Goal: Task Accomplishment & Management: Complete application form

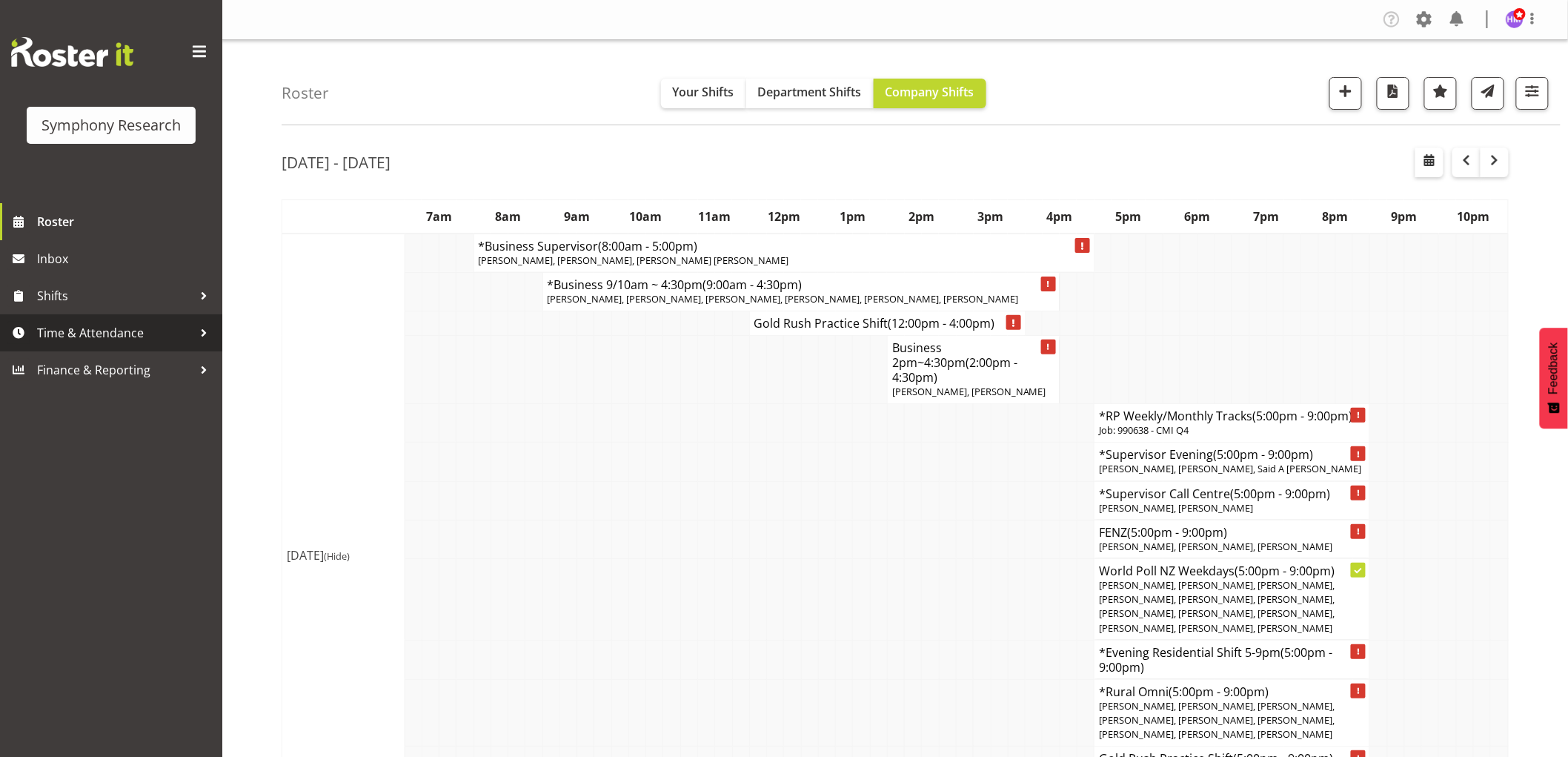
click at [56, 337] on span "Time & Attendance" at bounding box center [114, 333] width 155 height 22
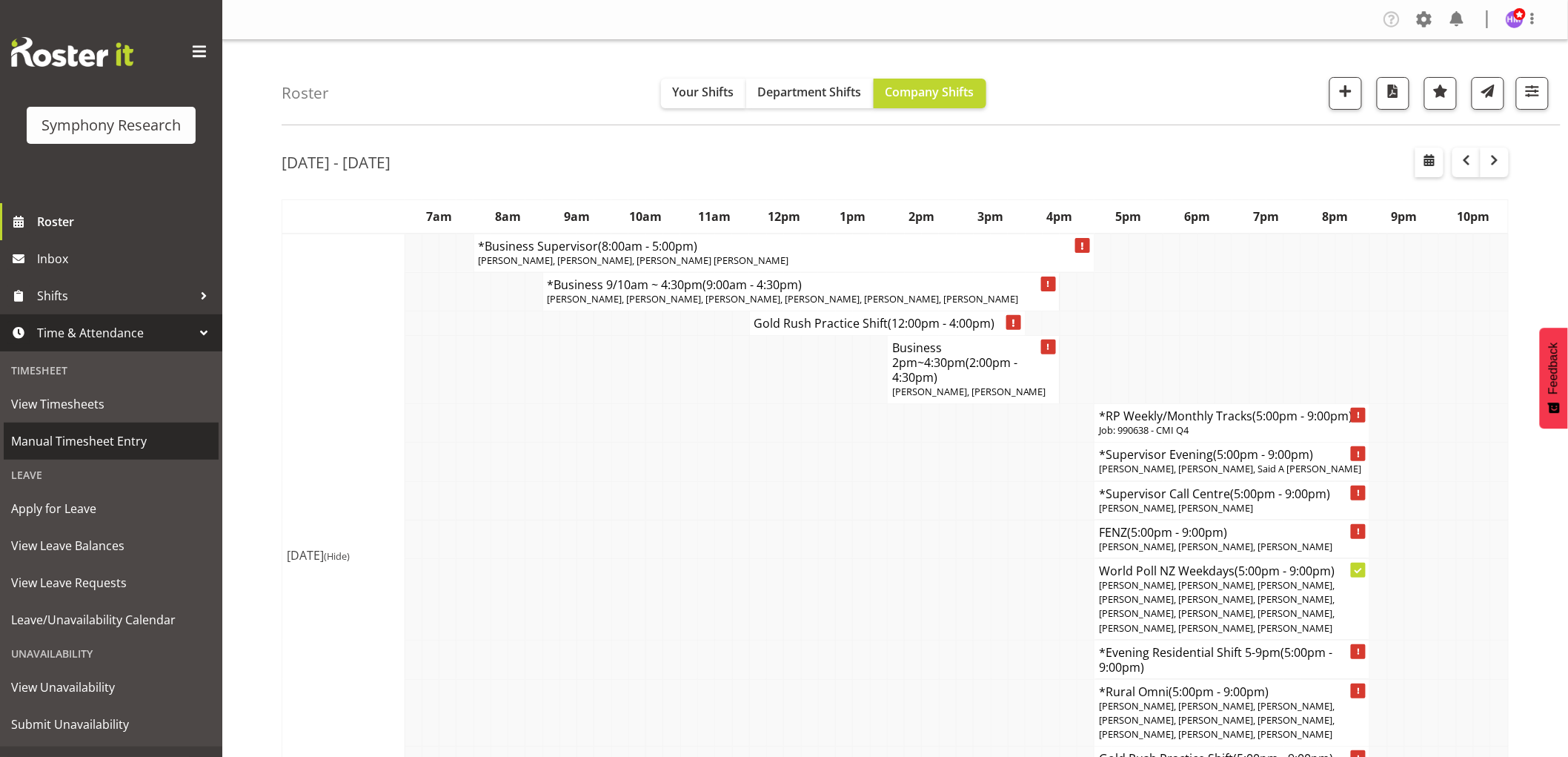
click at [65, 444] on span "Manual Timesheet Entry" at bounding box center [111, 441] width 200 height 22
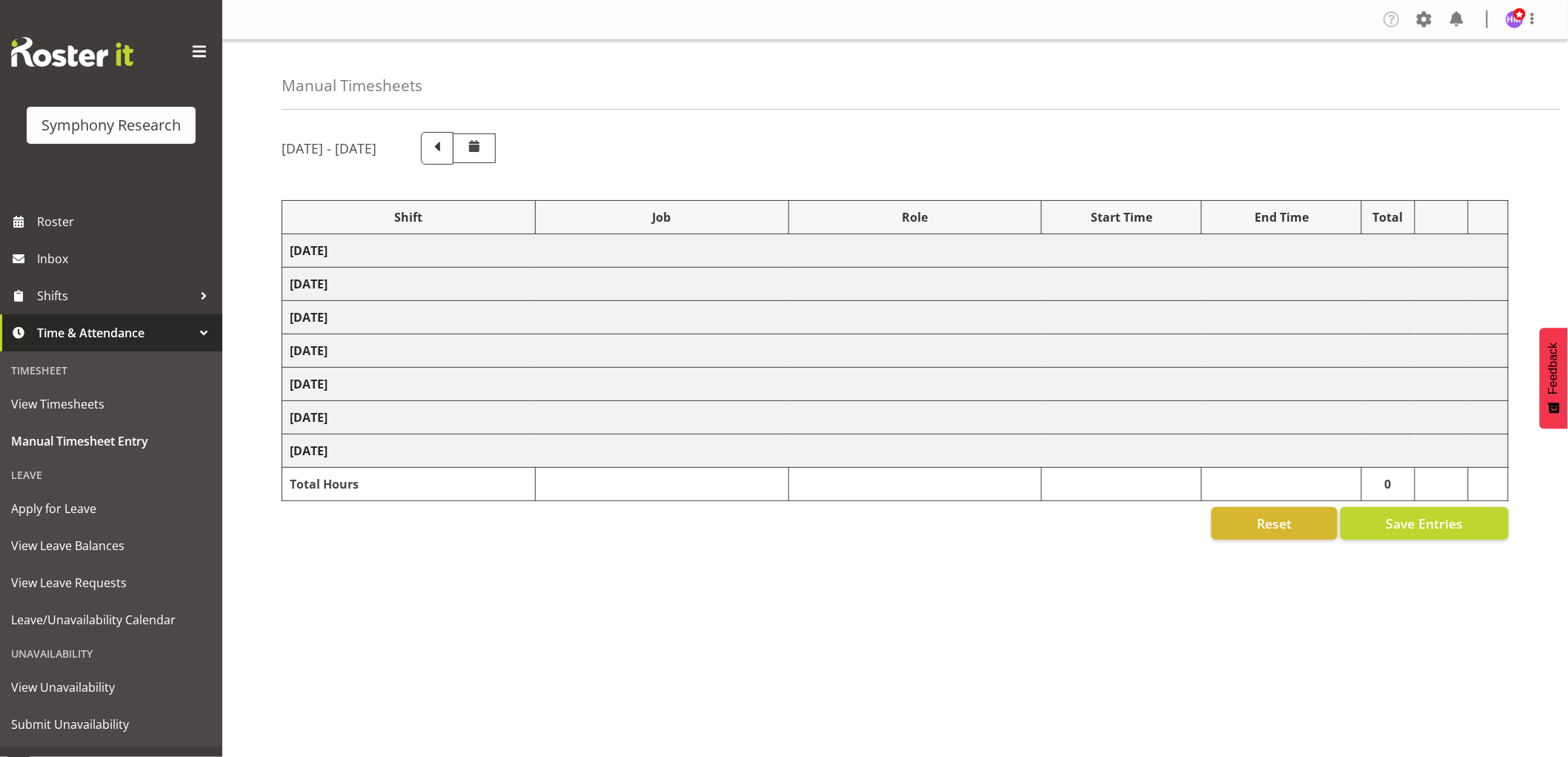
select select "1607"
select select "2379"
select select "1607"
select select "10549"
select select "1607"
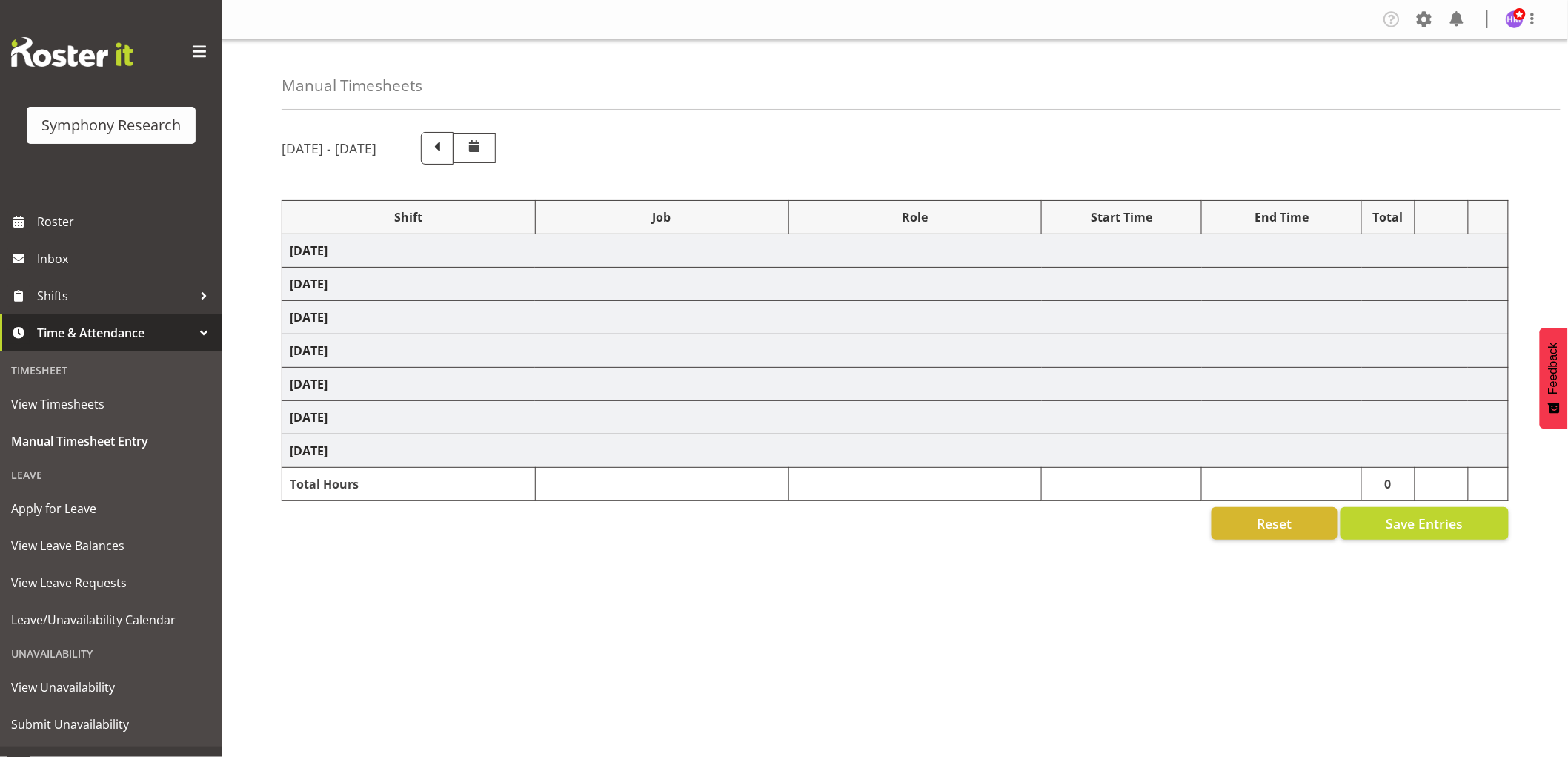
select select "9426"
select select "1607"
select select "9636"
select select "1607"
select select "10242"
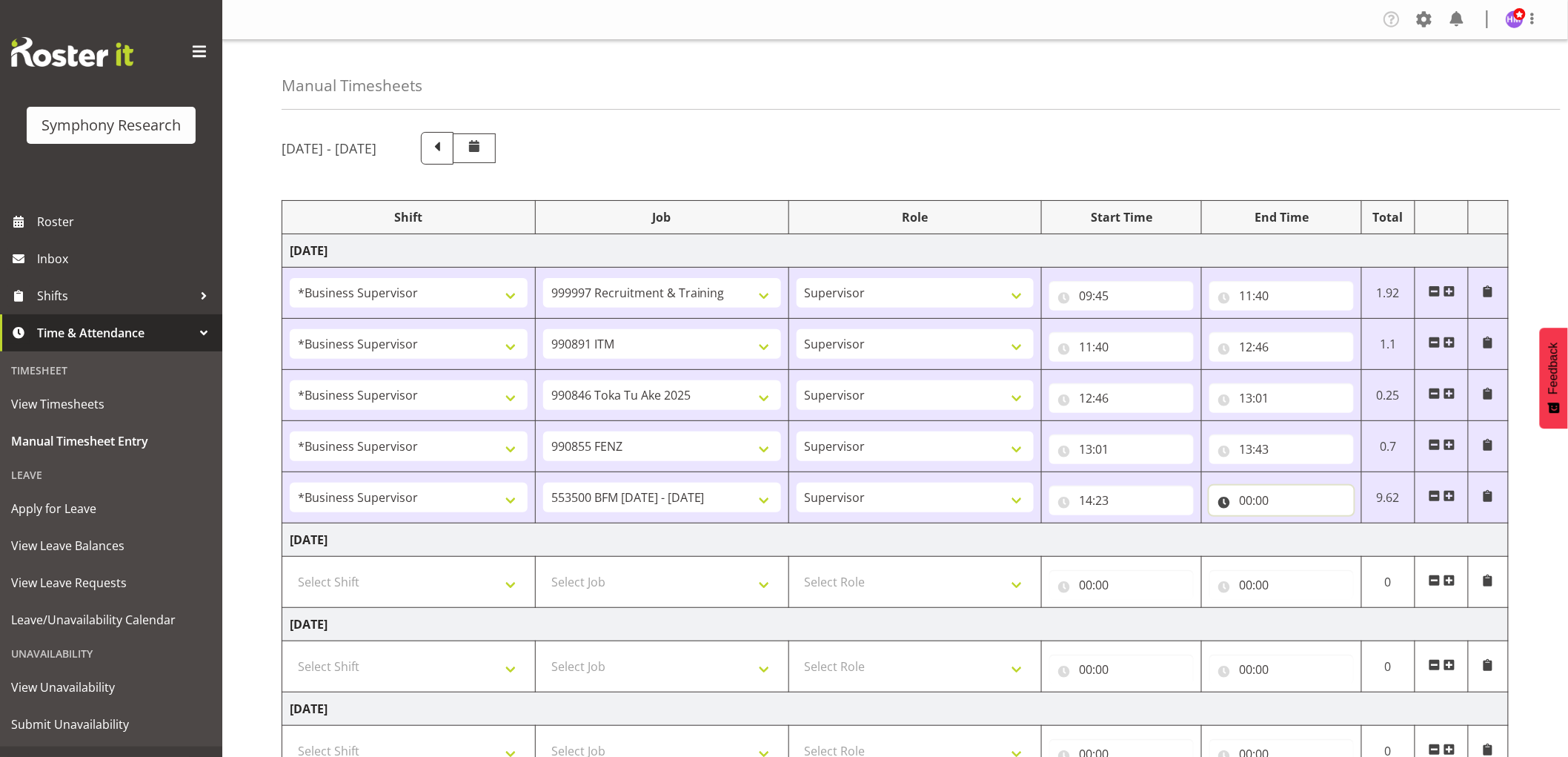
click at [1239, 506] on input "00:00" at bounding box center [1282, 500] width 144 height 30
drag, startPoint x: 1300, startPoint y: 536, endPoint x: 1330, endPoint y: 554, distance: 35.0
click at [1300, 536] on select "00 01 02 03 04 05 06 07 08 09 10 11 12 13 14 15 16 17 18 19 20 21 22 23" at bounding box center [1310, 539] width 33 height 30
select select "14"
click at [1294, 525] on select "00 01 02 03 04 05 06 07 08 09 10 11 12 13 14 15 16 17 18 19 20 21 22 23" at bounding box center [1310, 539] width 33 height 30
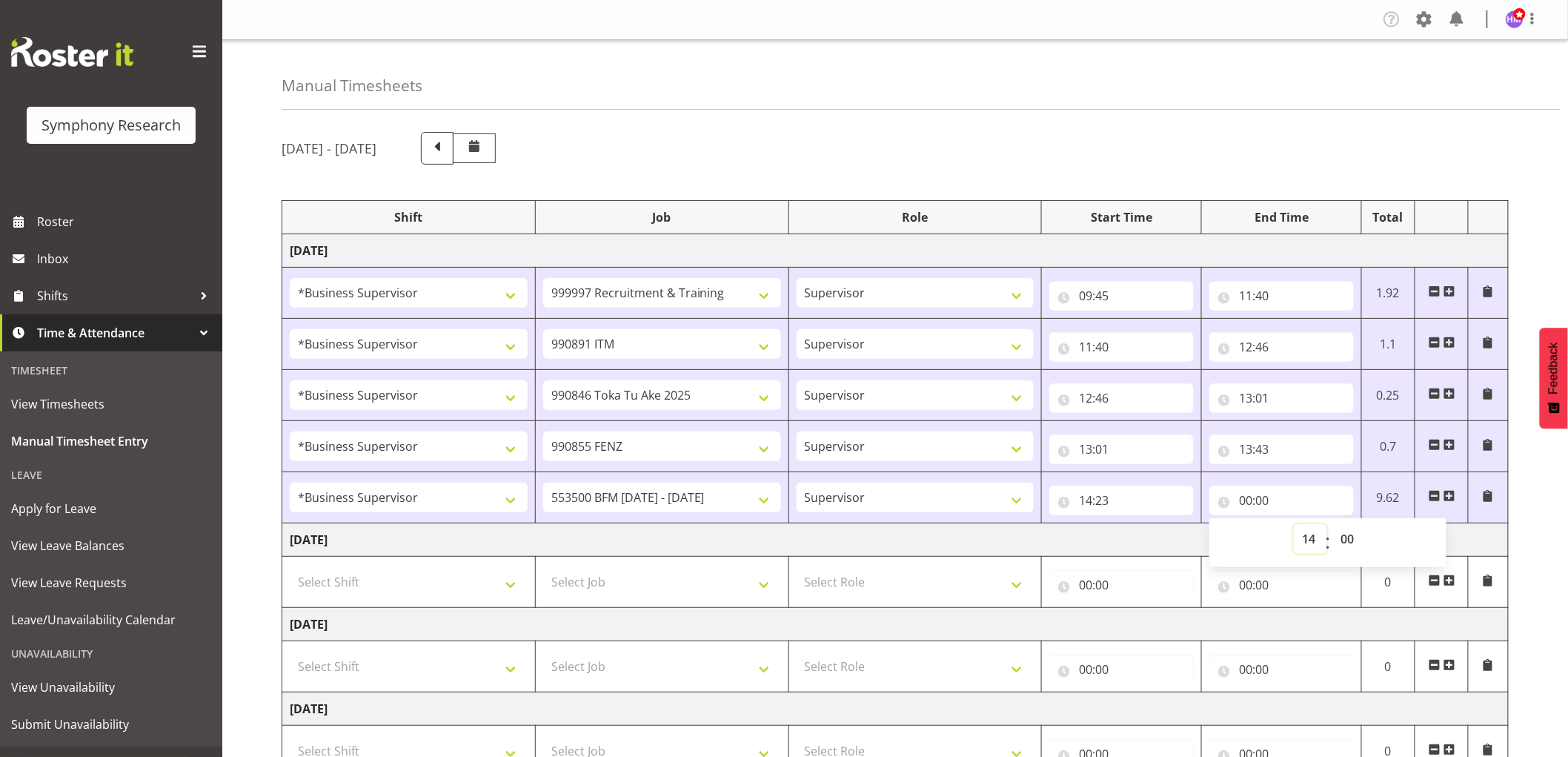
type input "14:00"
click at [1319, 544] on select "00 01 02 03 04 05 06 07 08 09 10 11 12 13 14 15 16 17 18 19 20 21 22 23" at bounding box center [1310, 539] width 33 height 30
select select "15"
click at [1294, 525] on select "00 01 02 03 04 05 06 07 08 09 10 11 12 13 14 15 16 17 18 19 20 21 22 23" at bounding box center [1310, 539] width 33 height 30
type input "15:00"
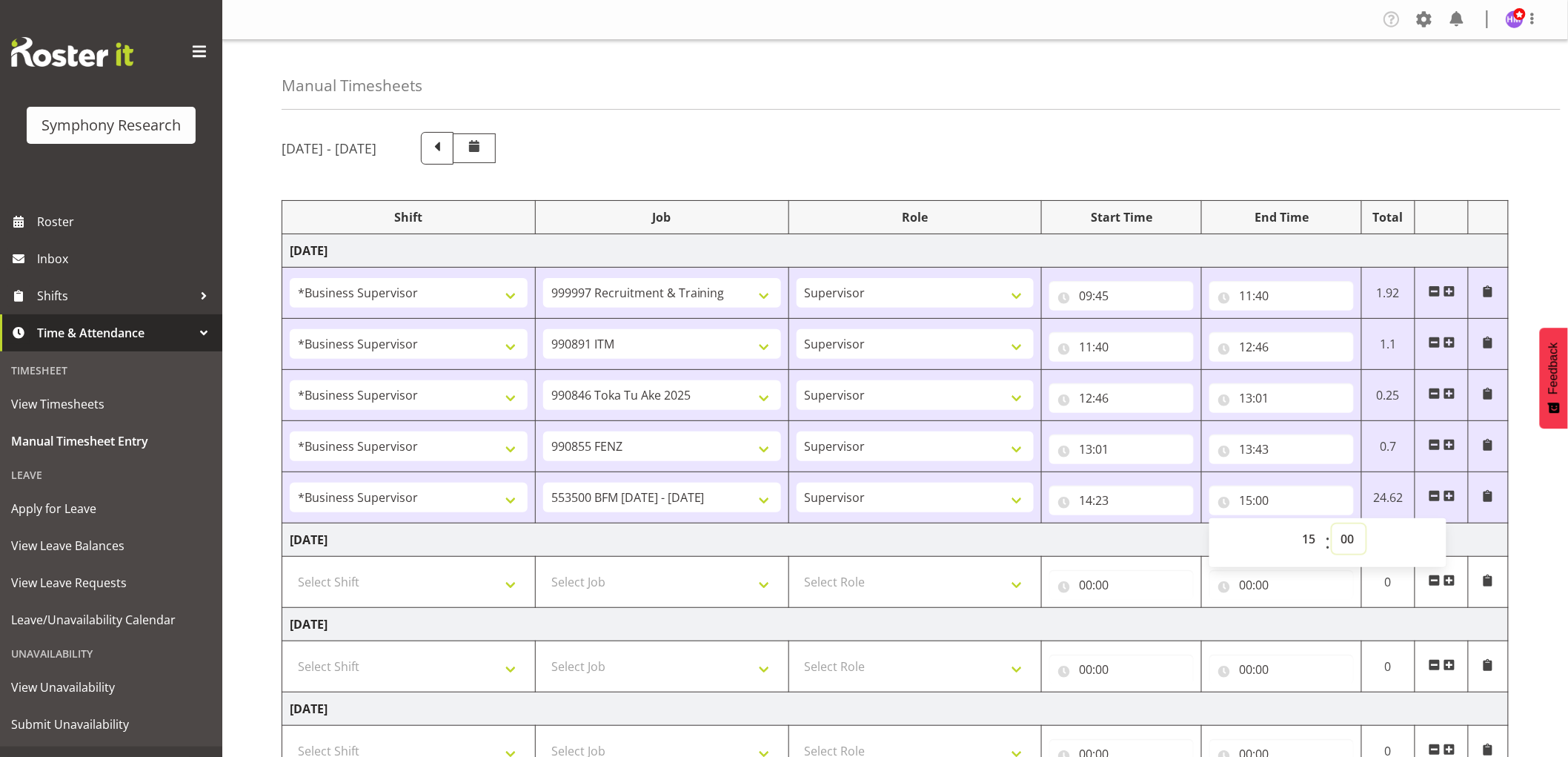
click at [1351, 536] on select "00 01 02 03 04 05 06 07 08 09 10 11 12 13 14 15 16 17 18 19 20 21 22 23 24 25 2…" at bounding box center [1348, 539] width 33 height 30
select select "40"
click at [1332, 525] on select "00 01 02 03 04 05 06 07 08 09 10 11 12 13 14 15 16 17 18 19 20 21 22 23 24 25 2…" at bounding box center [1348, 539] width 33 height 30
type input "15:40"
click at [1343, 542] on select "00 01 02 03 04 05 06 07 08 09 10 11 12 13 14 15 16 17 18 19 20 21 22 23 24 25 2…" at bounding box center [1348, 539] width 33 height 30
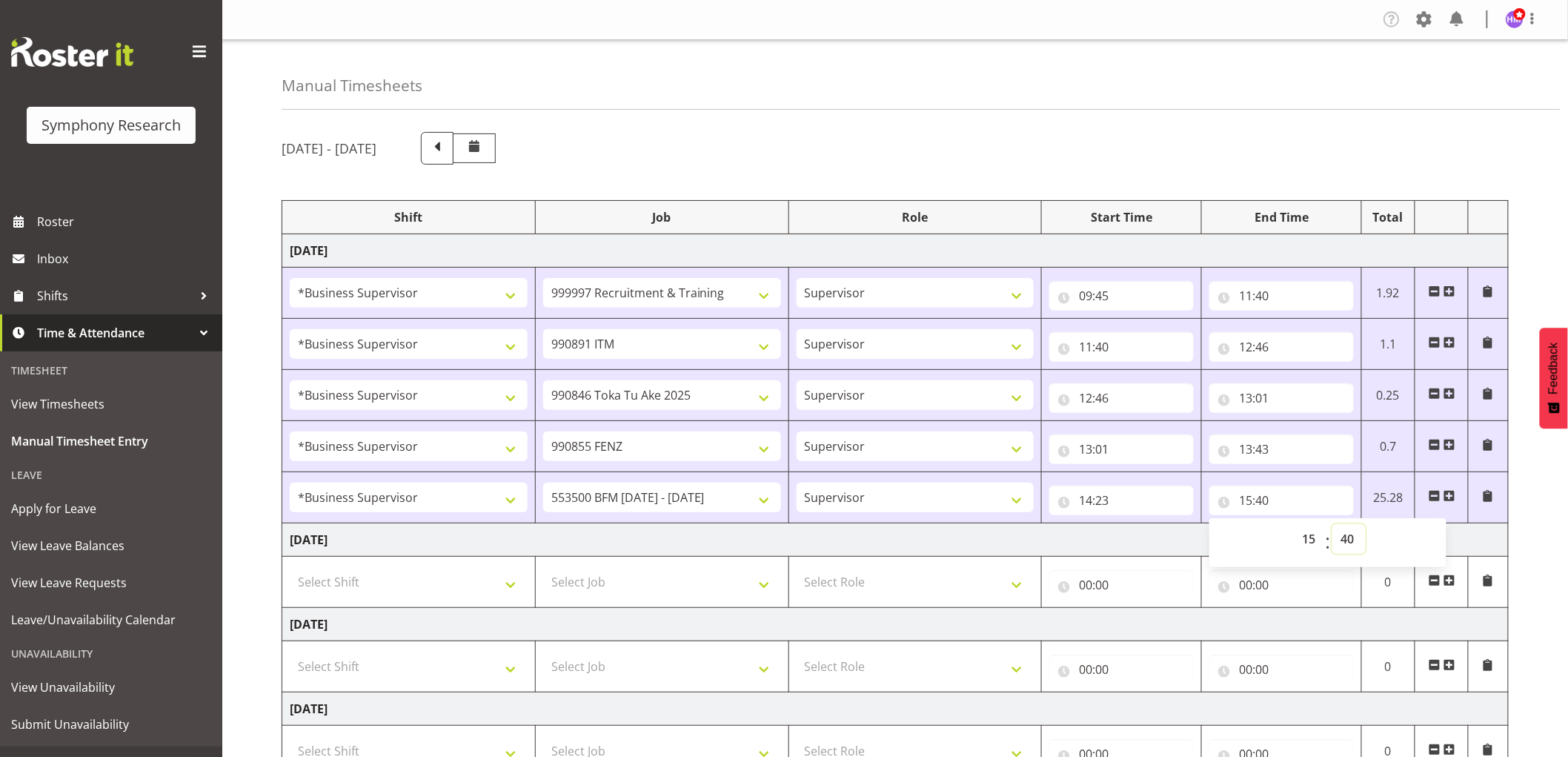
select select "45"
click at [1332, 525] on select "00 01 02 03 04 05 06 07 08 09 10 11 12 13 14 15 16 17 18 19 20 21 22 23 24 25 2…" at bounding box center [1348, 539] width 33 height 30
type input "15:45"
click at [1150, 160] on div "August 25th - August 31st 2025" at bounding box center [895, 148] width 1227 height 33
drag, startPoint x: 1230, startPoint y: 96, endPoint x: 1232, endPoint y: 131, distance: 35.1
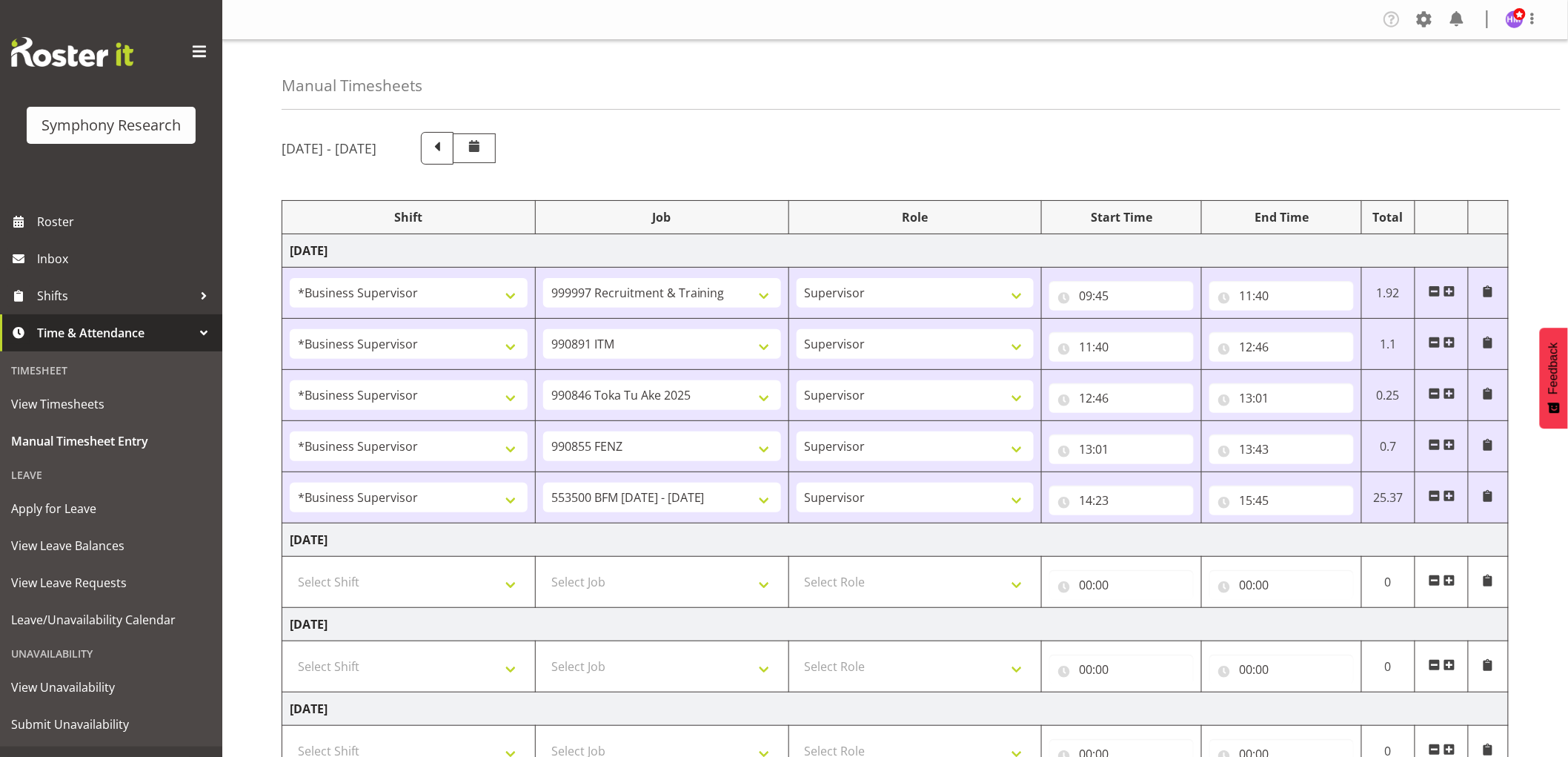
click at [1230, 99] on div "Manual Timesheets" at bounding box center [920, 75] width 1279 height 70
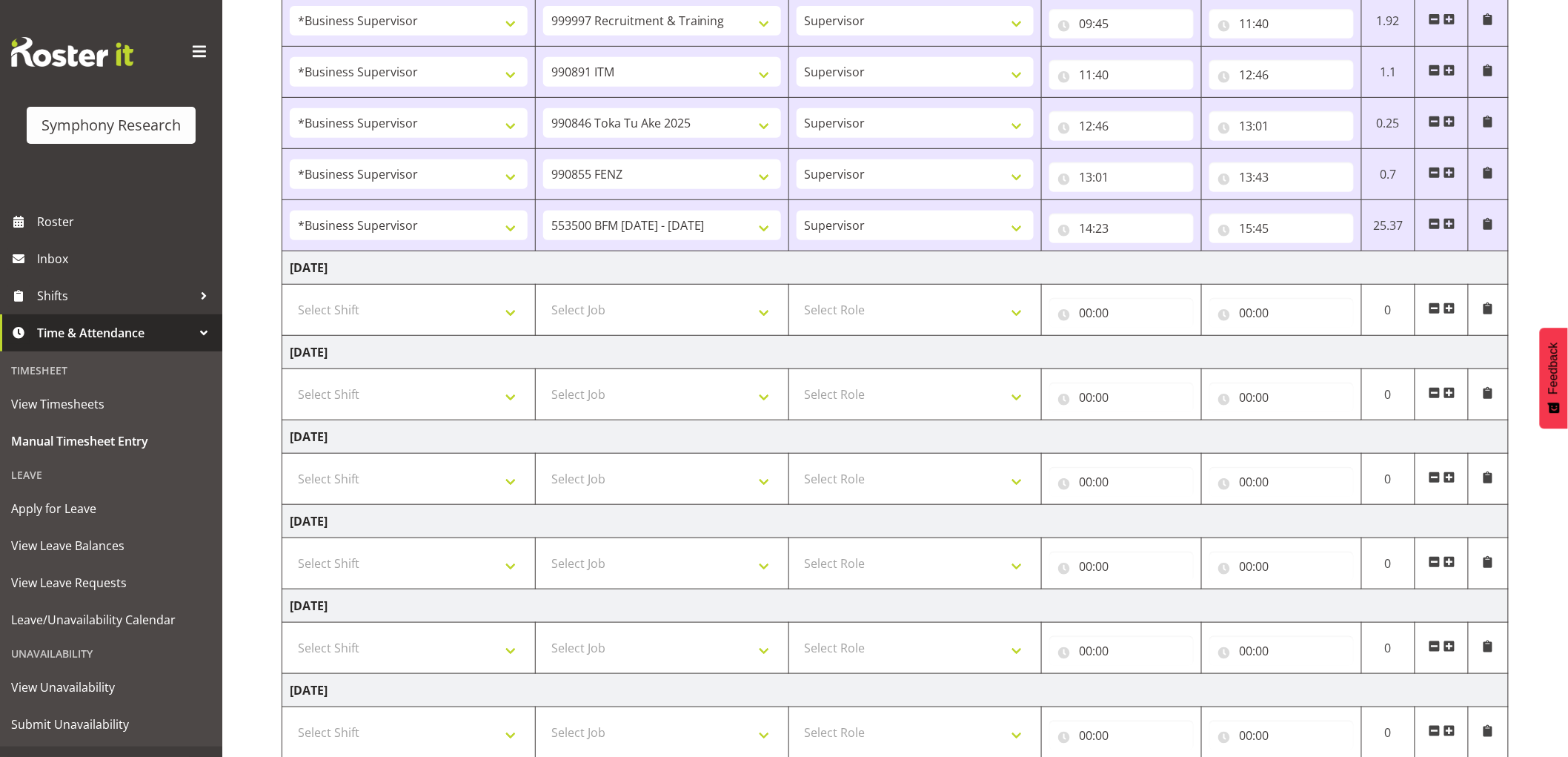
scroll to position [371, 0]
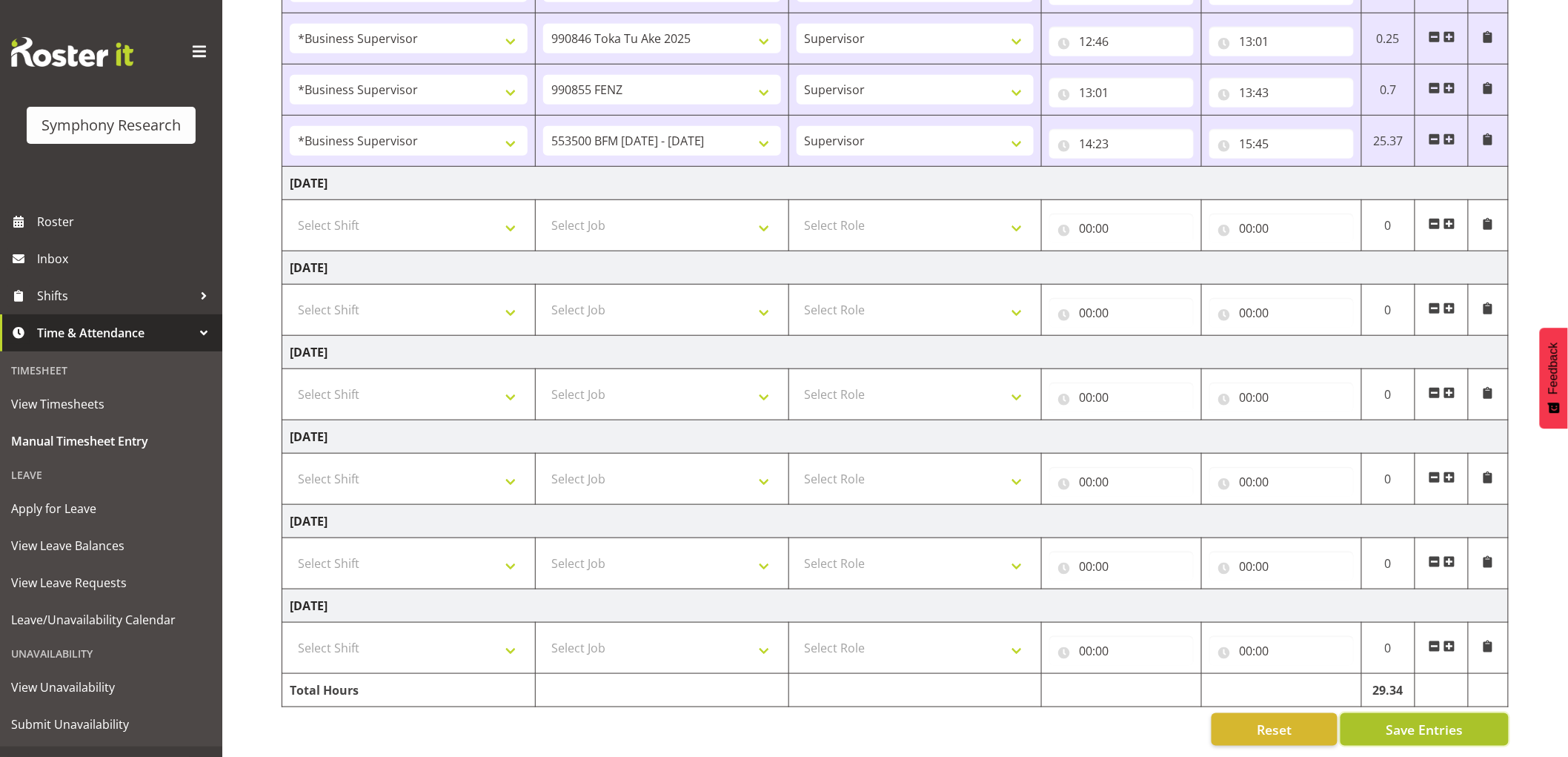
click at [1401, 720] on span "Save Entries" at bounding box center [1424, 730] width 77 height 19
click at [1454, 133] on span at bounding box center [1450, 139] width 12 height 12
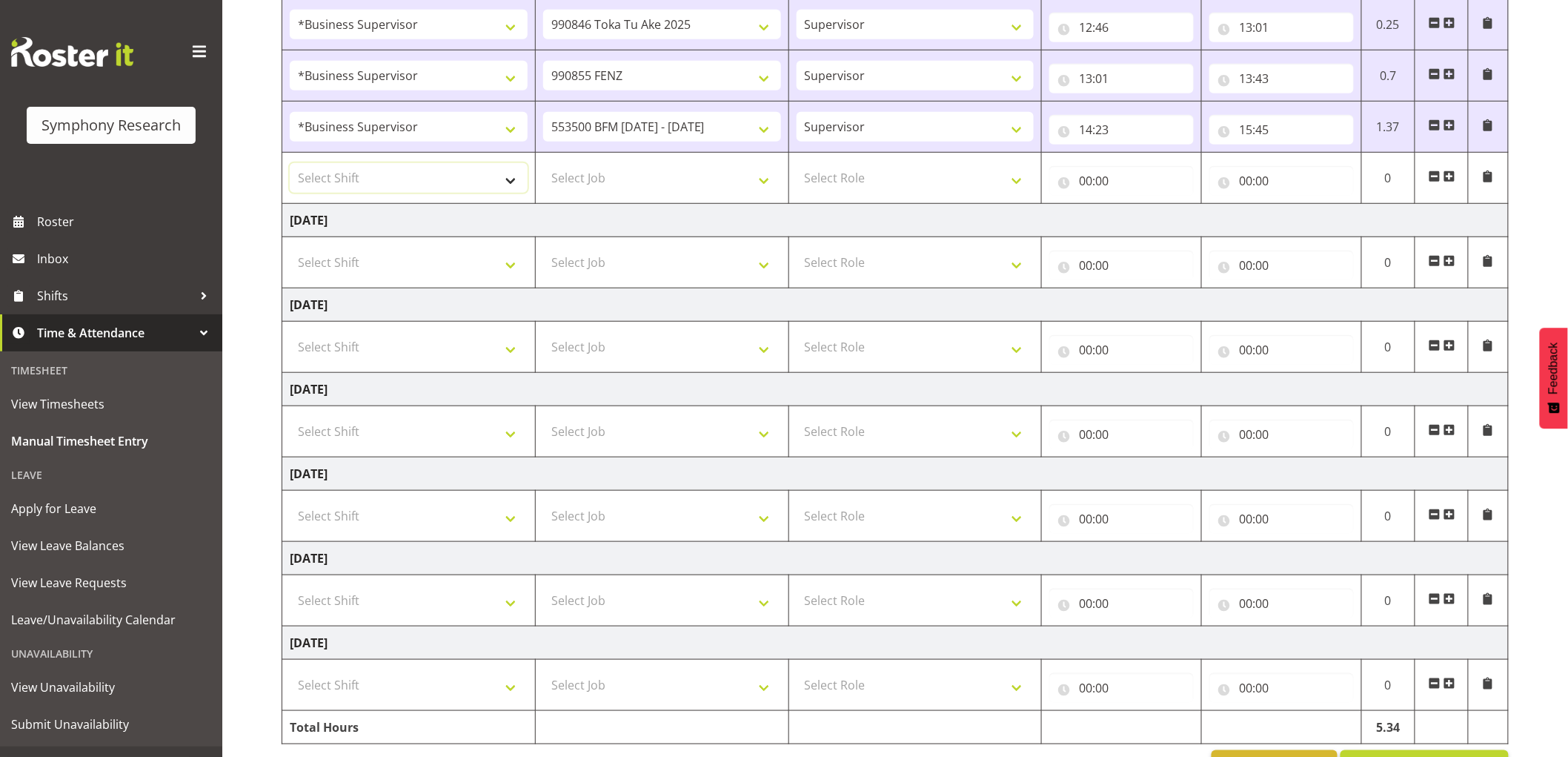
click at [437, 183] on select "Select Shift !!Weekend Residential (Roster IT Shift Label) *Business 9/10am ~ 4…" at bounding box center [408, 178] width 238 height 30
select select "1607"
click at [290, 164] on select "Select Shift !!Weekend Residential (Roster IT Shift Label) *Business 9/10am ~ 4…" at bounding box center [408, 178] width 238 height 30
click at [719, 158] on td "Select Job 550060 IF Admin 553492 World Poll Aus Wave 2 Main 2025 553493 World …" at bounding box center [661, 179] width 253 height 51
click at [764, 160] on td "Select Job 550060 IF Admin 553492 World Poll Aus Wave 2 Main 2025 553493 World …" at bounding box center [661, 179] width 253 height 51
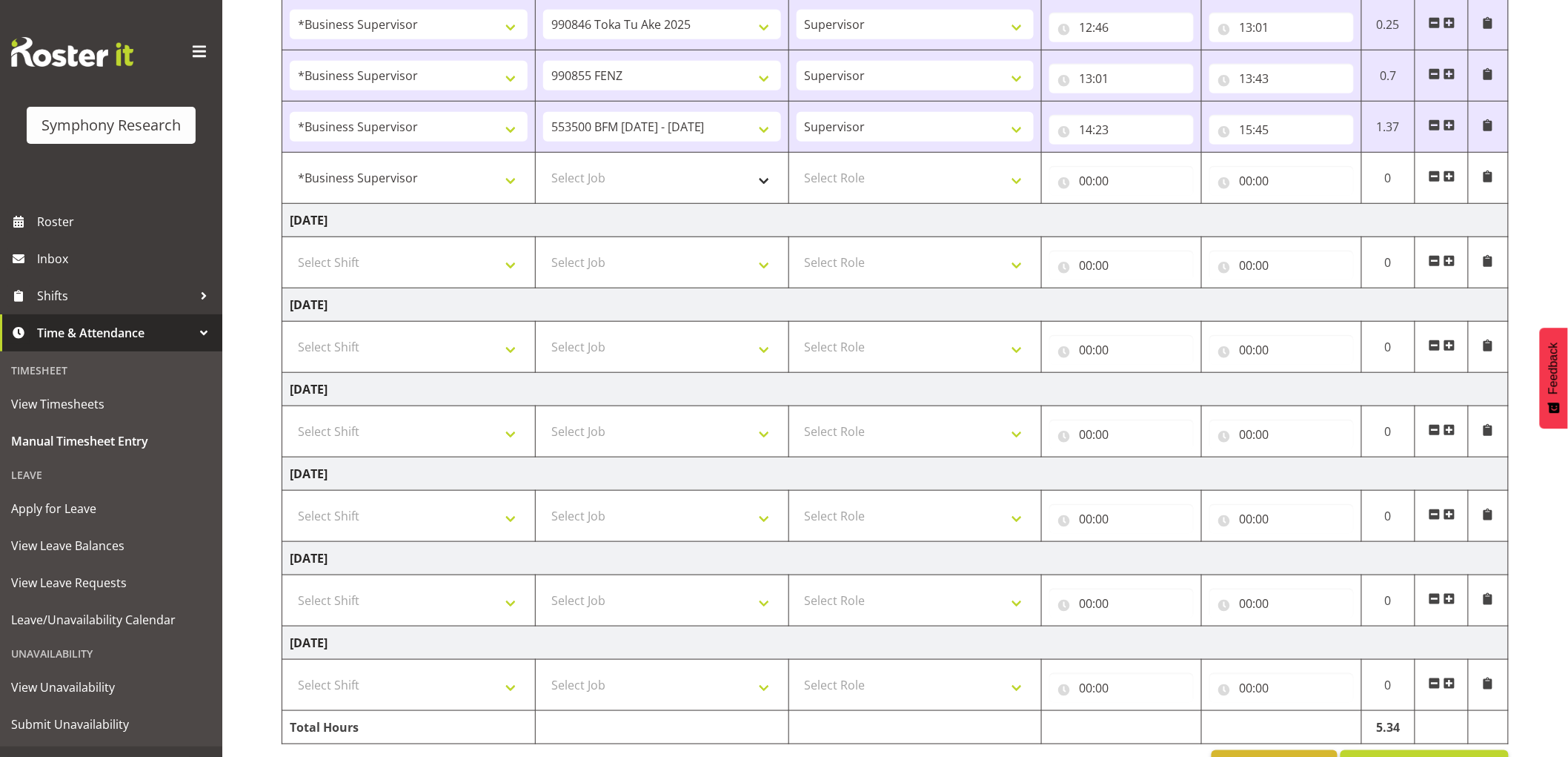
drag, startPoint x: 601, startPoint y: 217, endPoint x: 626, endPoint y: 176, distance: 48.0
click at [605, 212] on td "Tuesday 26th August 2025" at bounding box center [896, 221] width 1227 height 33
click at [627, 174] on select "Select Job 550060 IF Admin 553492 World Poll Aus Wave 2 Main 2025 553493 World …" at bounding box center [661, 178] width 238 height 30
select select "743"
click at [543, 164] on select "Select Job 550060 IF Admin 553492 World Poll Aus Wave 2 Main 2025 553493 World …" at bounding box center [661, 178] width 238 height 30
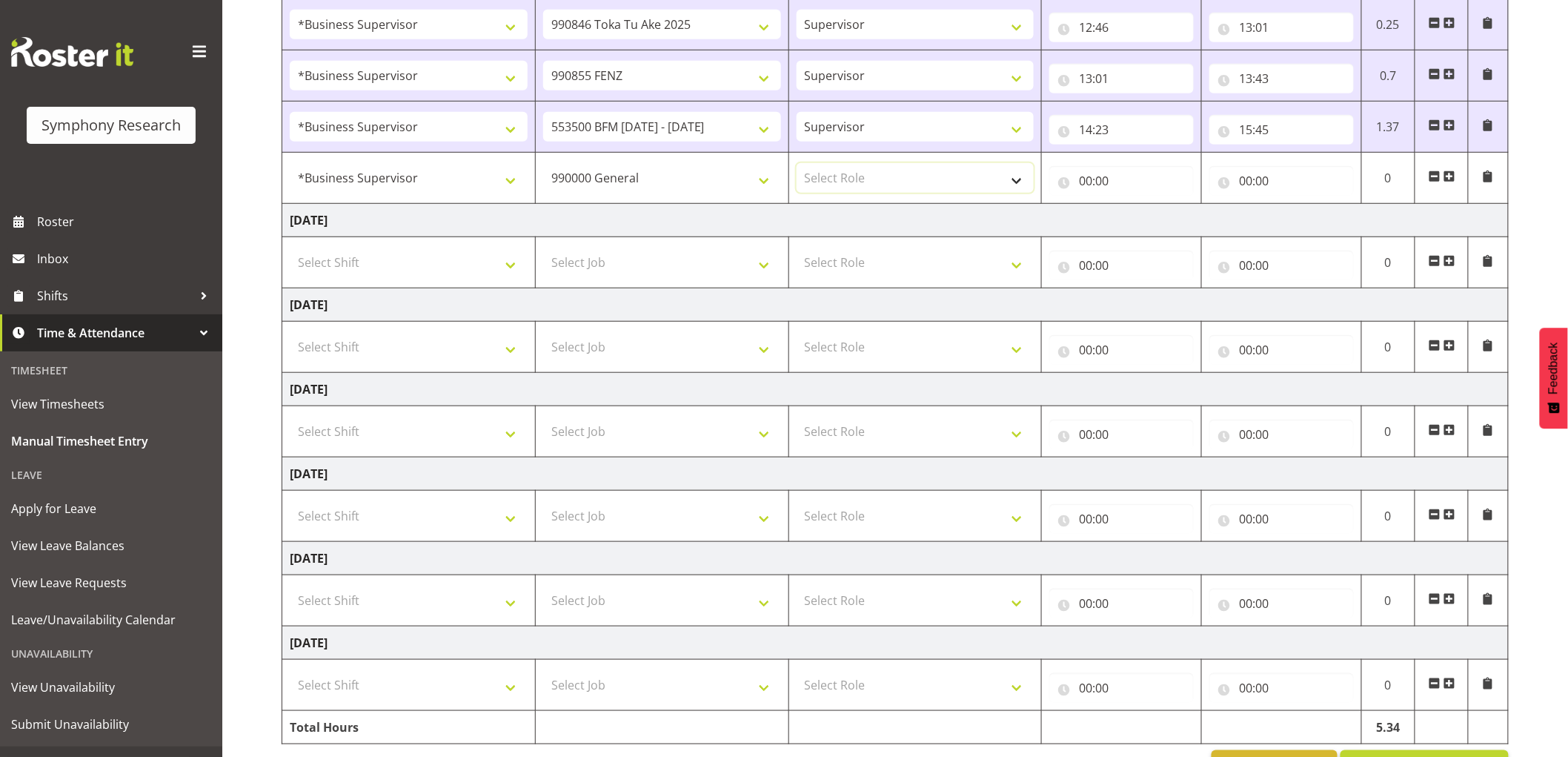
click at [919, 171] on select "Select Role Supervisor Interviewing Briefing" at bounding box center [915, 178] width 238 height 30
select select "45"
click at [797, 164] on select "Select Role Supervisor Interviewing Briefing" at bounding box center [915, 178] width 238 height 30
click at [1122, 178] on input "00:00" at bounding box center [1121, 180] width 144 height 30
click at [1150, 232] on select "00 01 02 03 04 05 06 07 08 09 10 11 12 13 14 15 16 17 18 19 20 21 22 23" at bounding box center [1150, 219] width 33 height 30
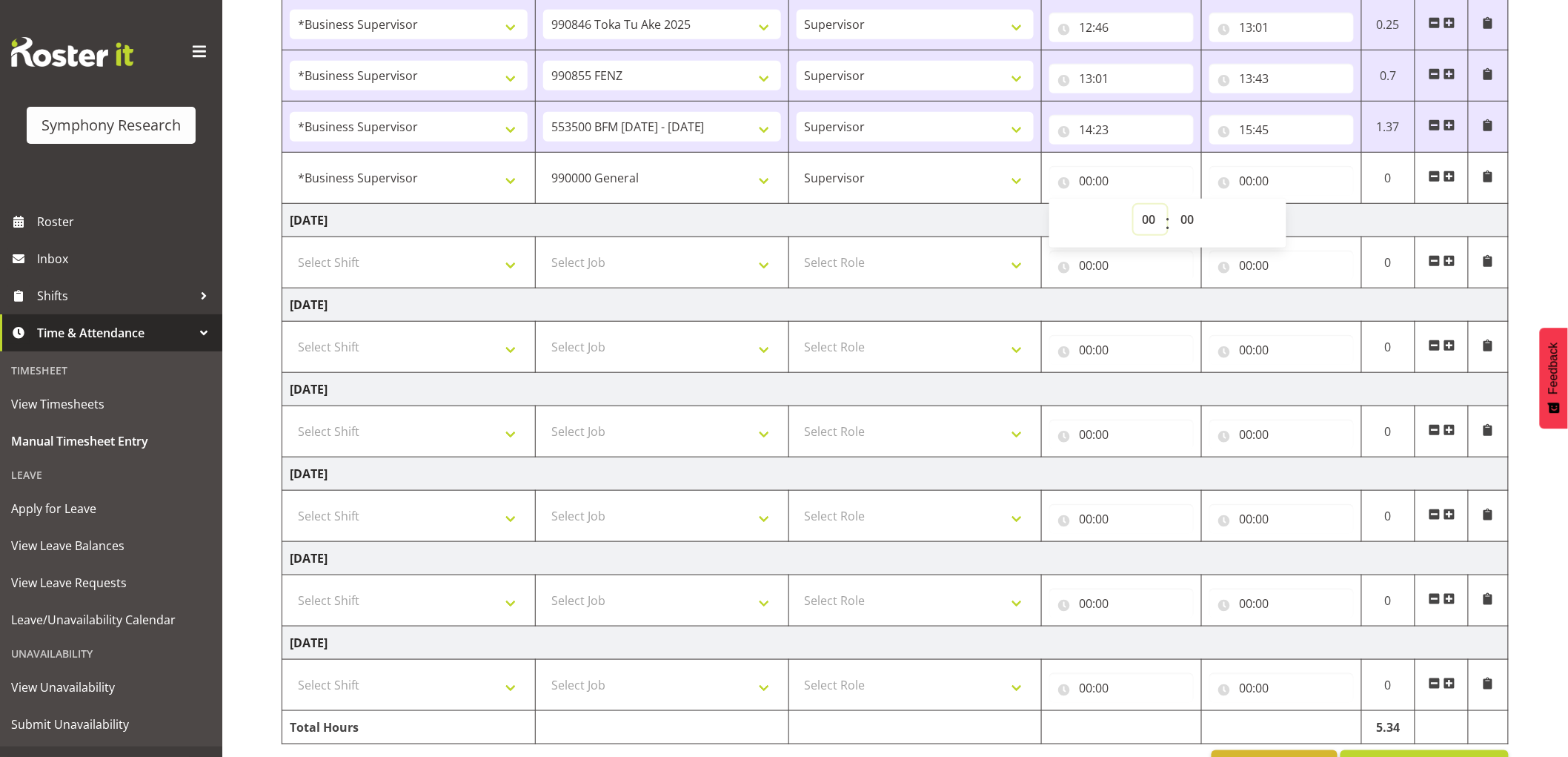
select select "15"
click at [1134, 205] on select "00 01 02 03 04 05 06 07 08 09 10 11 12 13 14 15 16 17 18 19 20 21 22 23" at bounding box center [1150, 219] width 33 height 30
type input "15:00"
click at [1193, 216] on select "00 01 02 03 04 05 06 07 08 09 10 11 12 13 14 15 16 17 18 19 20 21 22 23 24 25 2…" at bounding box center [1188, 219] width 33 height 30
select select "45"
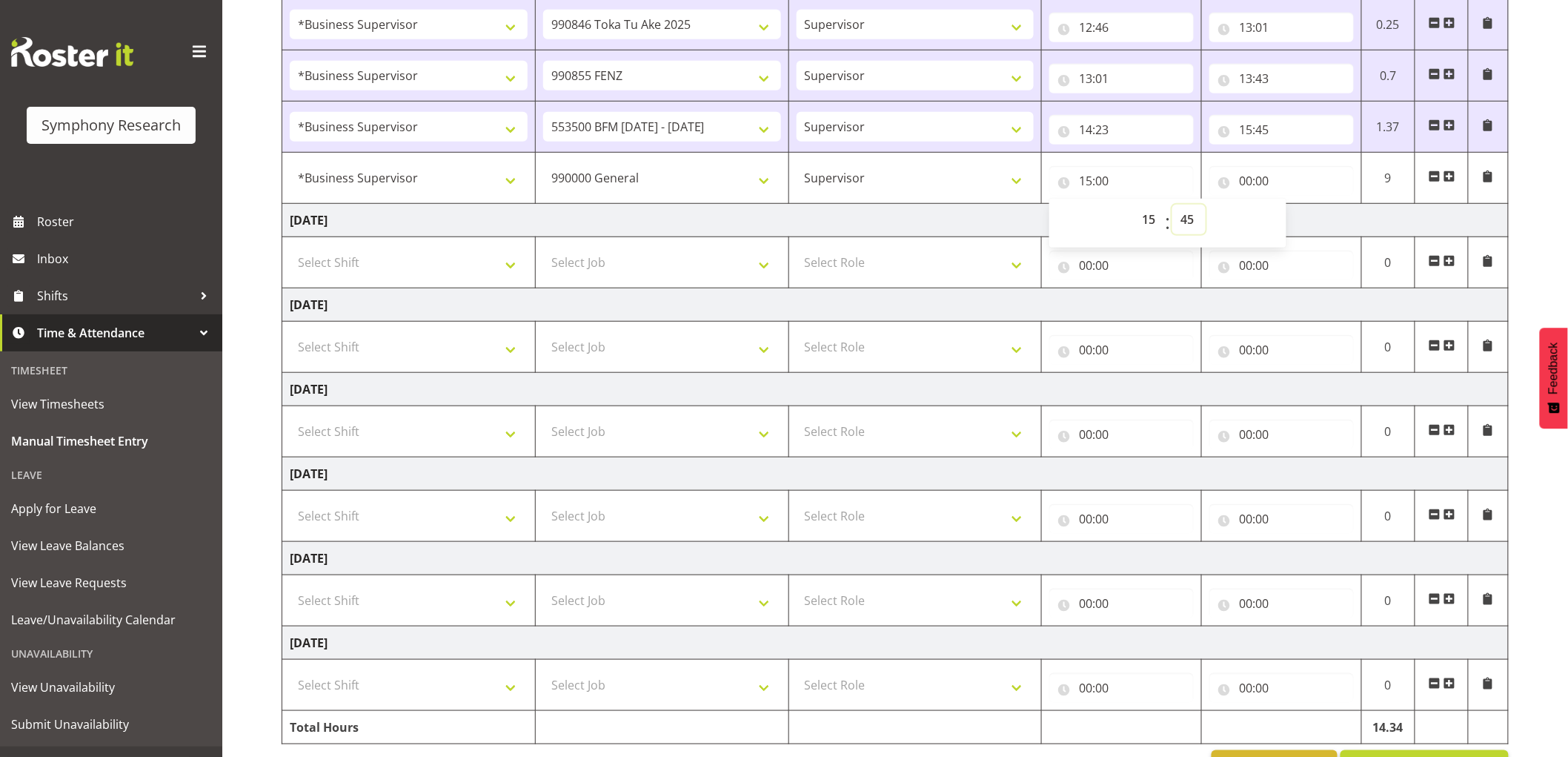
click at [1172, 205] on select "00 01 02 03 04 05 06 07 08 09 10 11 12 13 14 15 16 17 18 19 20 21 22 23 24 25 2…" at bounding box center [1188, 219] width 33 height 30
type input "15:45"
click at [1260, 176] on input "00:00" at bounding box center [1282, 180] width 144 height 30
click at [1329, 231] on span ":" at bounding box center [1328, 222] width 5 height 37
drag, startPoint x: 1284, startPoint y: 218, endPoint x: 1310, endPoint y: 222, distance: 26.3
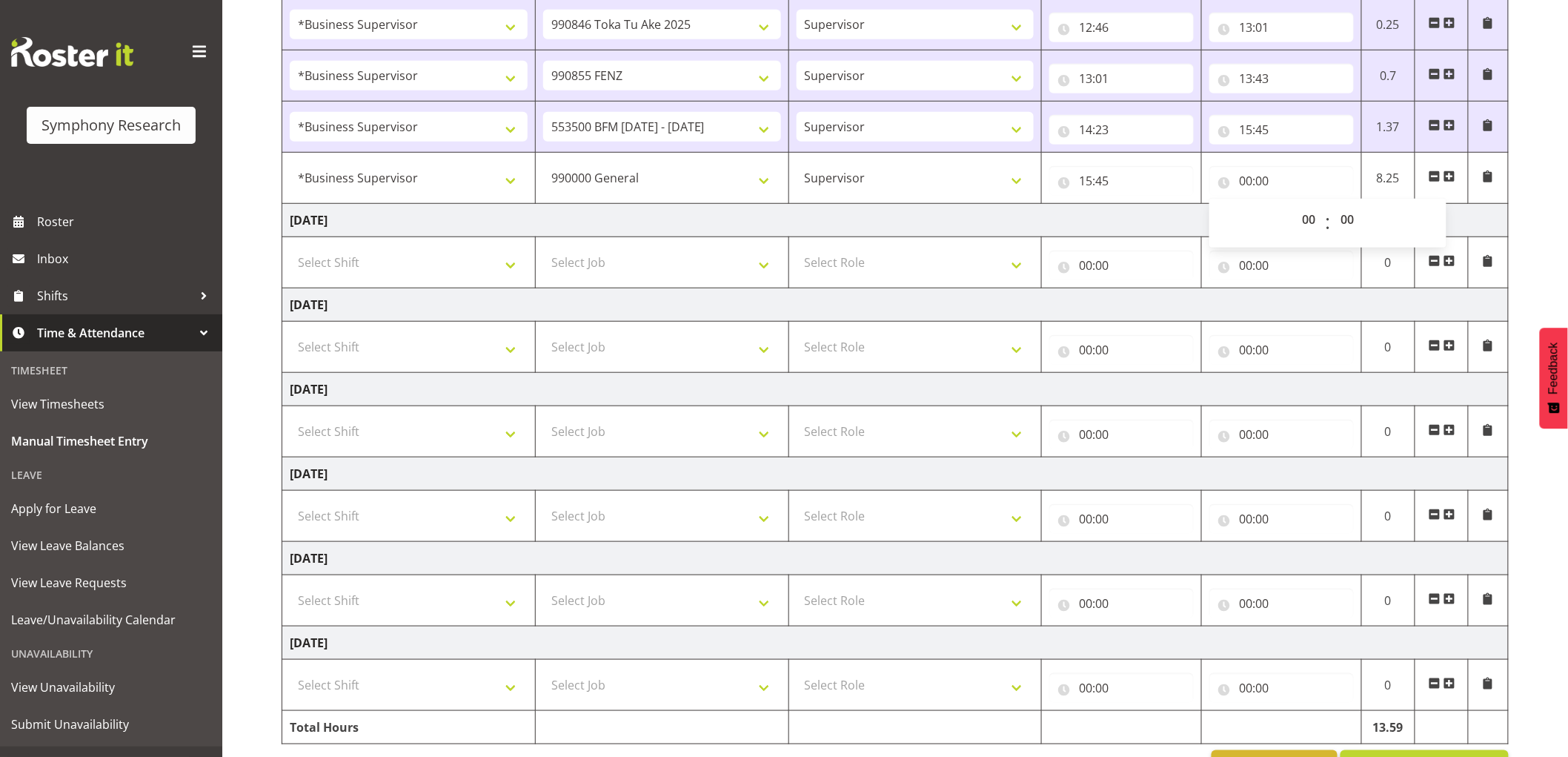
click at [1295, 221] on div "00 01 02 03 04 05 06 07 08 09 10 11 12 13 14 15 16 17 18 19 20 21 22 23 : 00 01…" at bounding box center [1328, 222] width 237 height 37
click at [1312, 223] on select "00 01 02 03 04 05 06 07 08 09 10 11 12 13 14 15 16 17 18 19 20 21 22 23" at bounding box center [1310, 219] width 33 height 30
select select "16"
click at [1294, 205] on select "00 01 02 03 04 05 06 07 08 09 10 11 12 13 14 15 16 17 18 19 20 21 22 23" at bounding box center [1310, 219] width 33 height 30
type input "16:00"
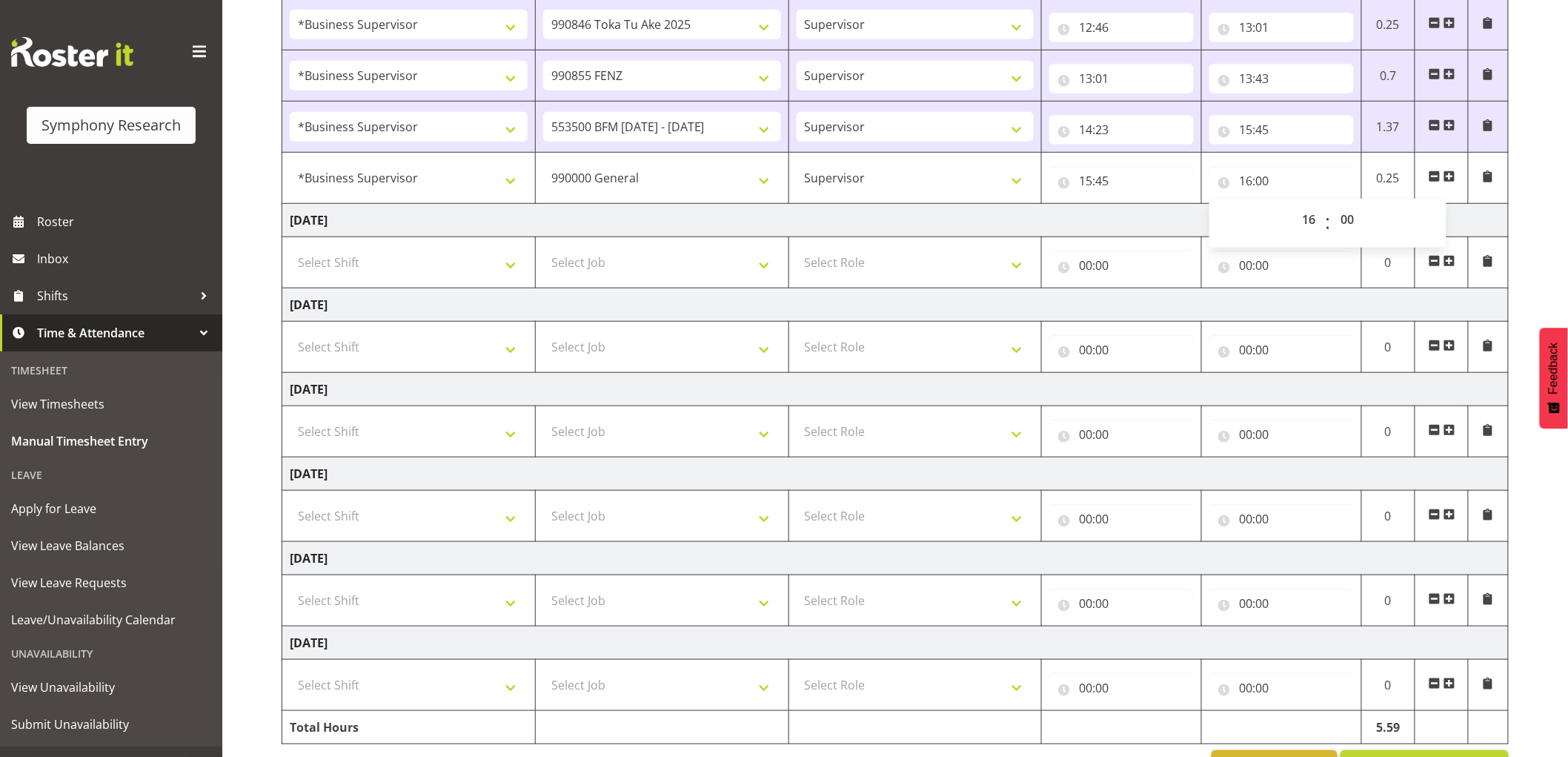
click at [1046, 226] on td "Tuesday 26th August 2025" at bounding box center [896, 221] width 1227 height 33
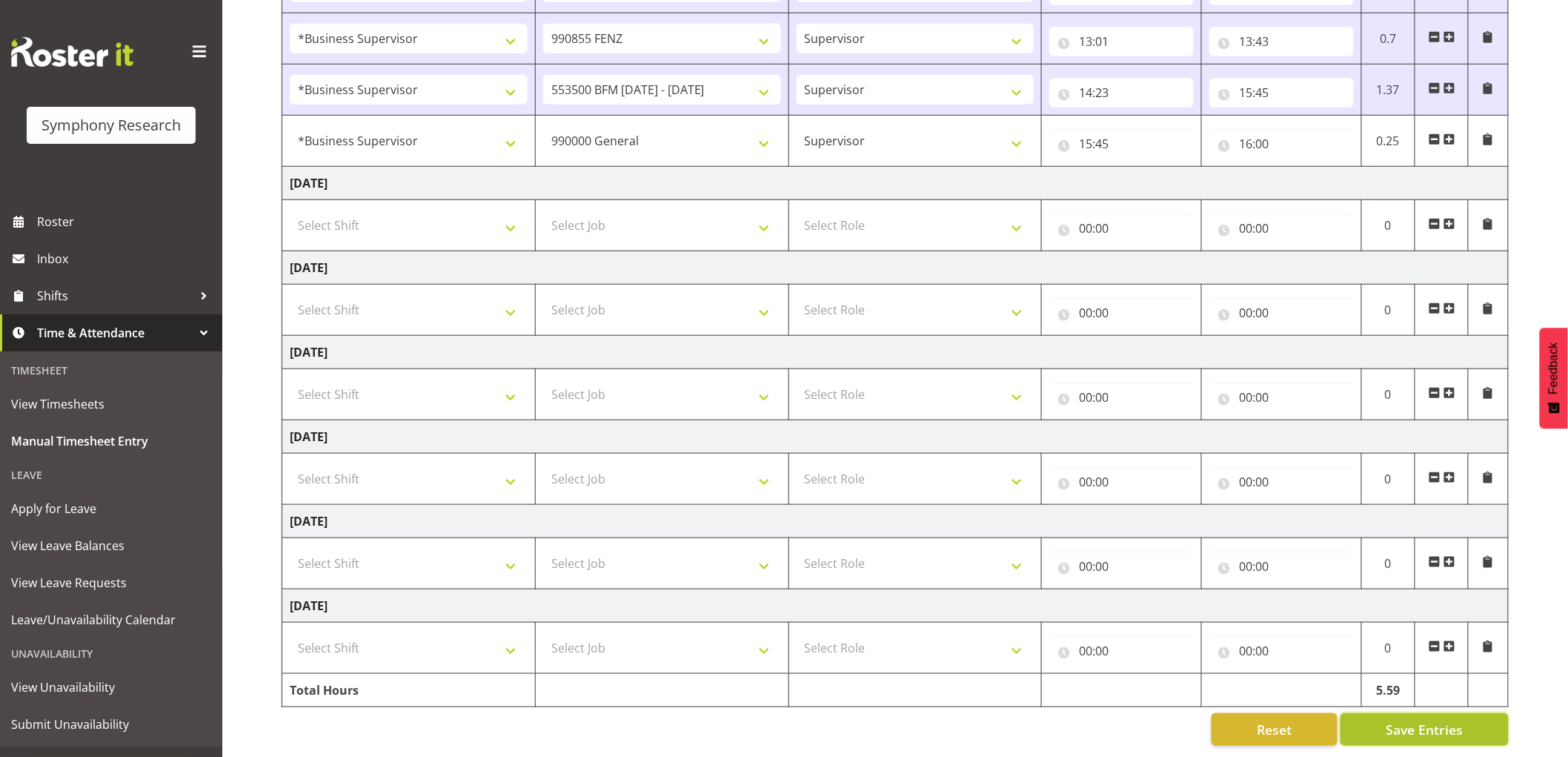
click at [1440, 720] on span "Save Entries" at bounding box center [1424, 730] width 77 height 19
